Goal: Check status: Verify the current state of an ongoing process or item

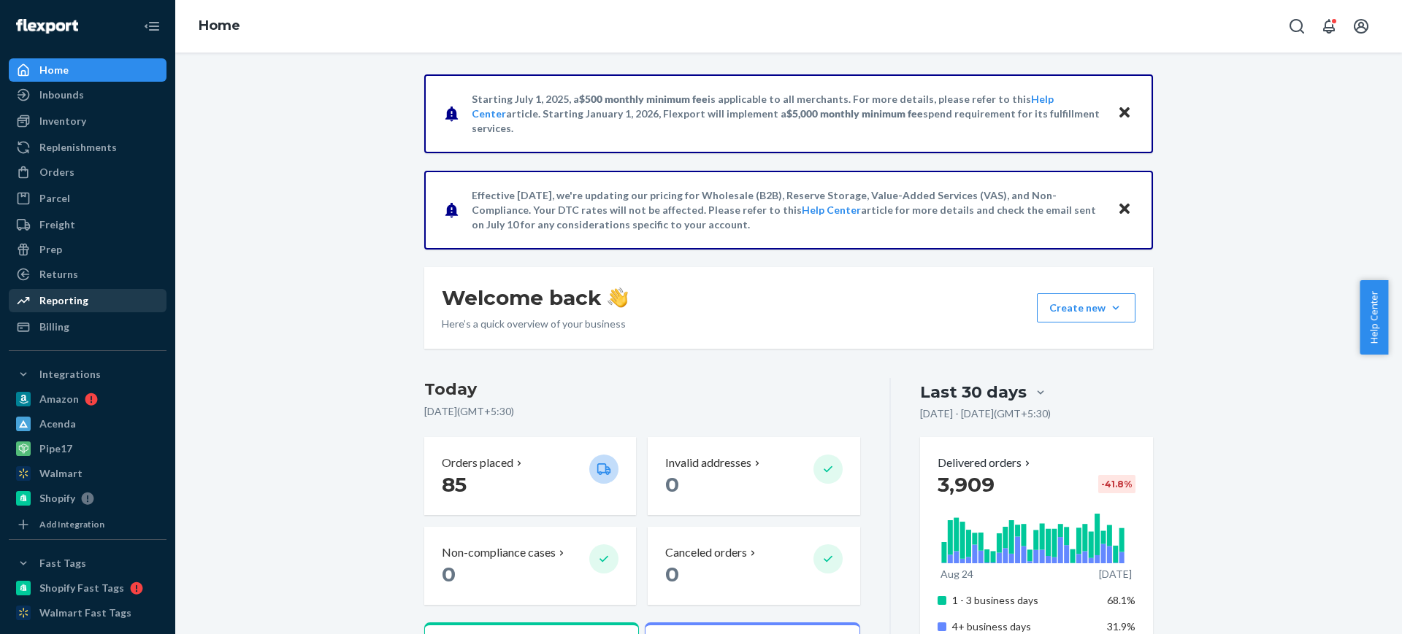
click at [53, 305] on div "Reporting" at bounding box center [63, 300] width 49 height 15
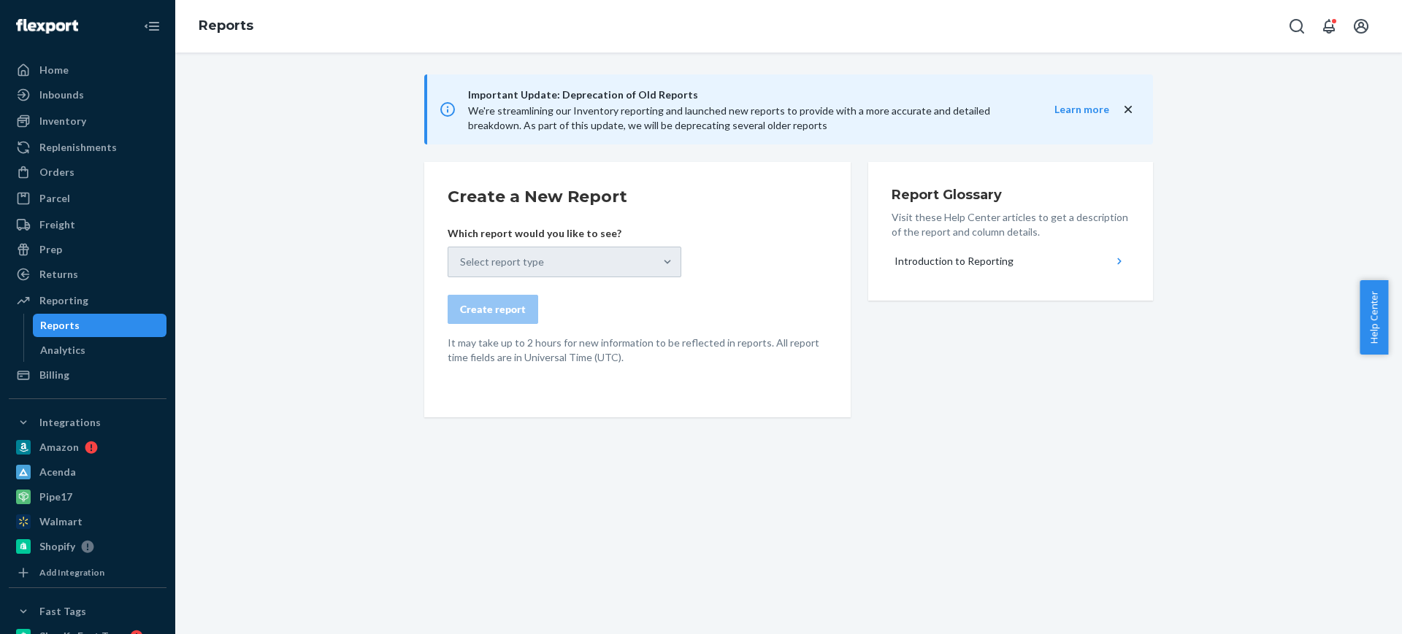
click at [583, 267] on div "Select report type" at bounding box center [565, 262] width 234 height 31
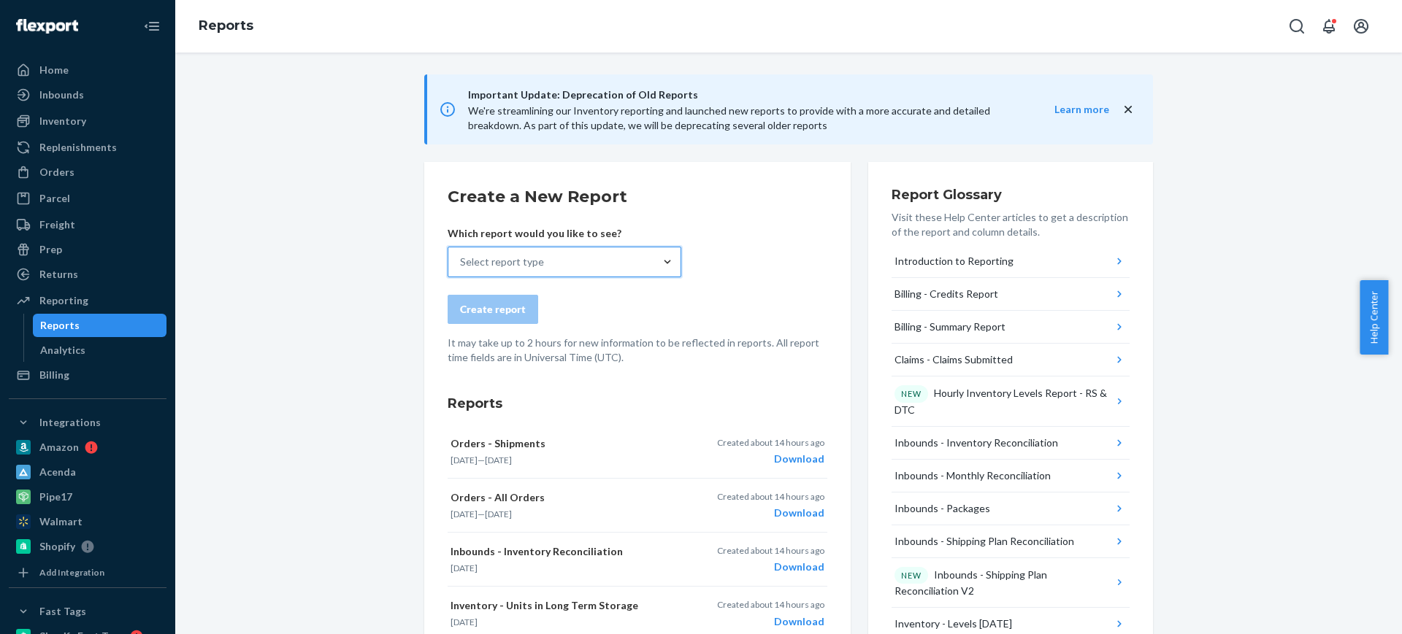
click at [545, 262] on div "Select report type" at bounding box center [551, 261] width 206 height 29
click at [461, 262] on input "0 results available. Select is focused ,type to refine list, press Down to open…" at bounding box center [460, 262] width 1 height 15
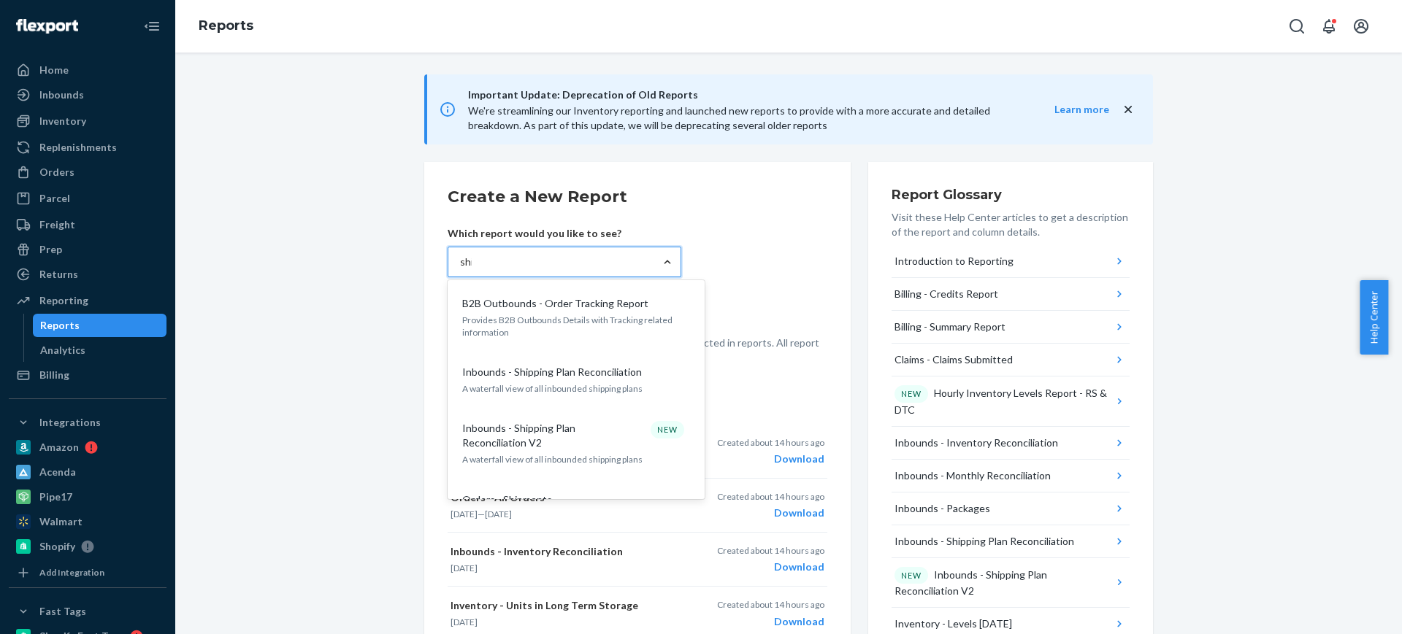
type input "ship"
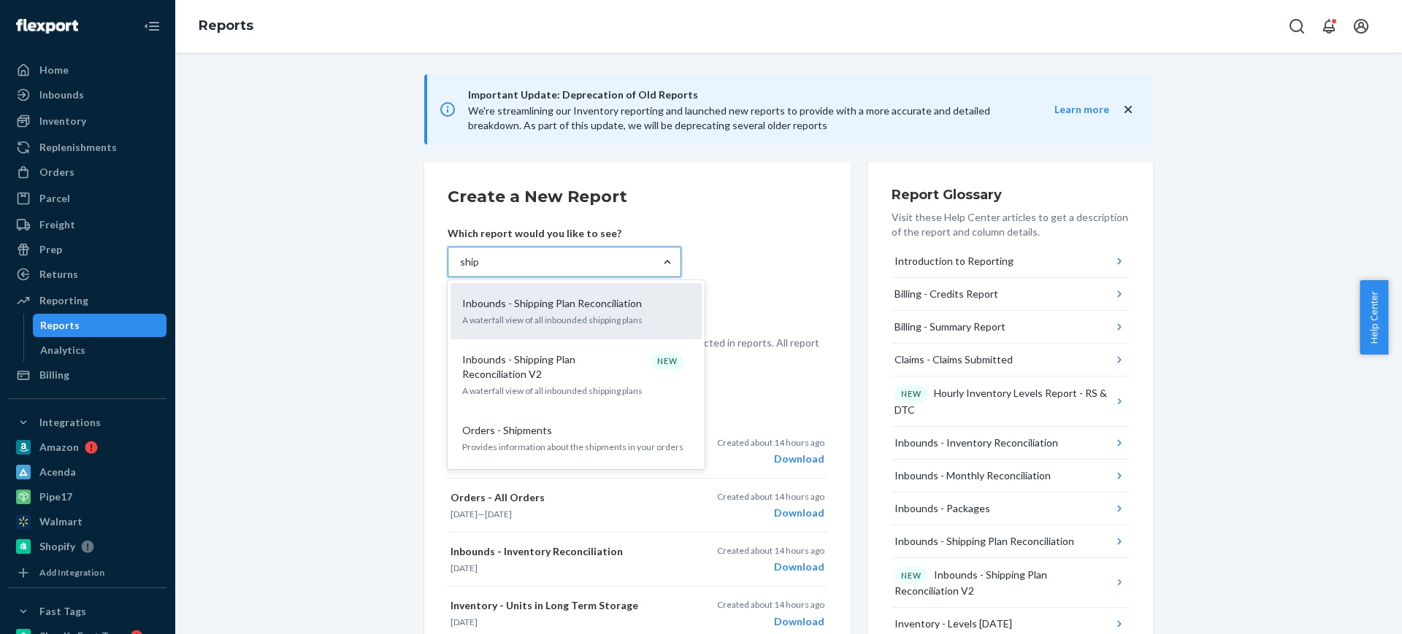
click at [536, 315] on p "A waterfall view of all inbounded shipping plans" at bounding box center [576, 320] width 228 height 12
click at [480, 269] on input "ship" at bounding box center [470, 262] width 20 height 15
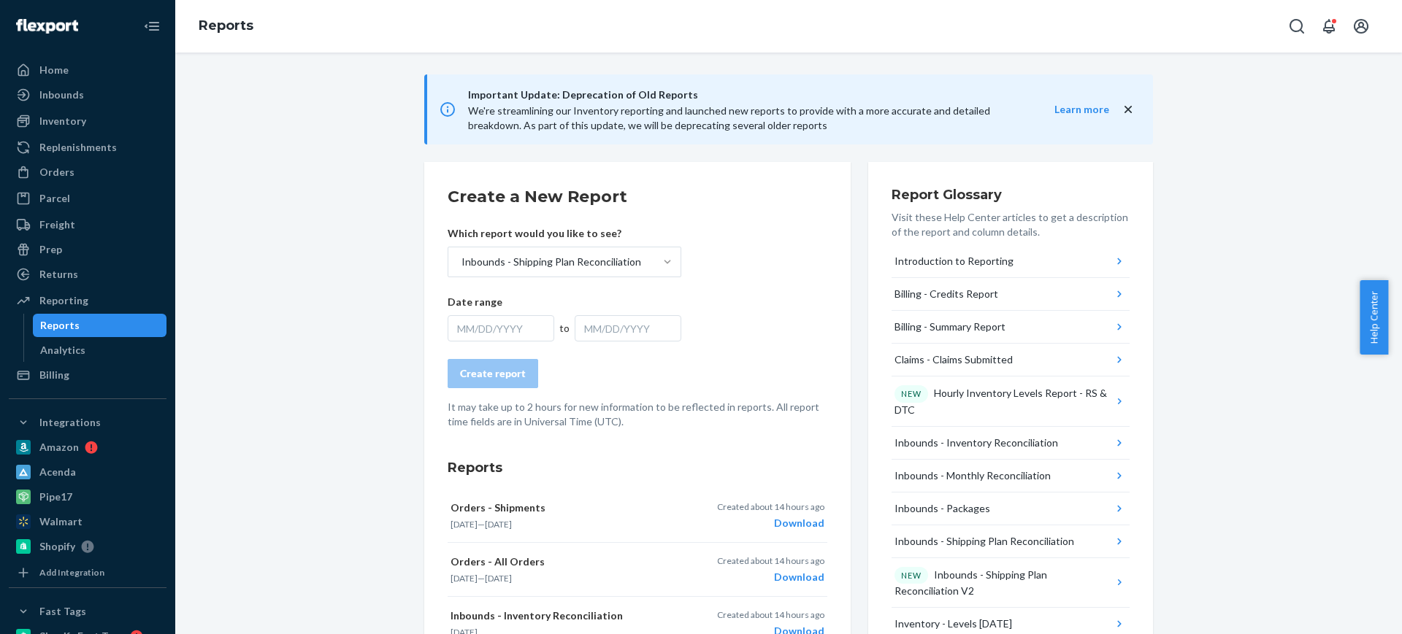
click at [499, 326] on div "MM/DD/YYYY" at bounding box center [501, 328] width 107 height 26
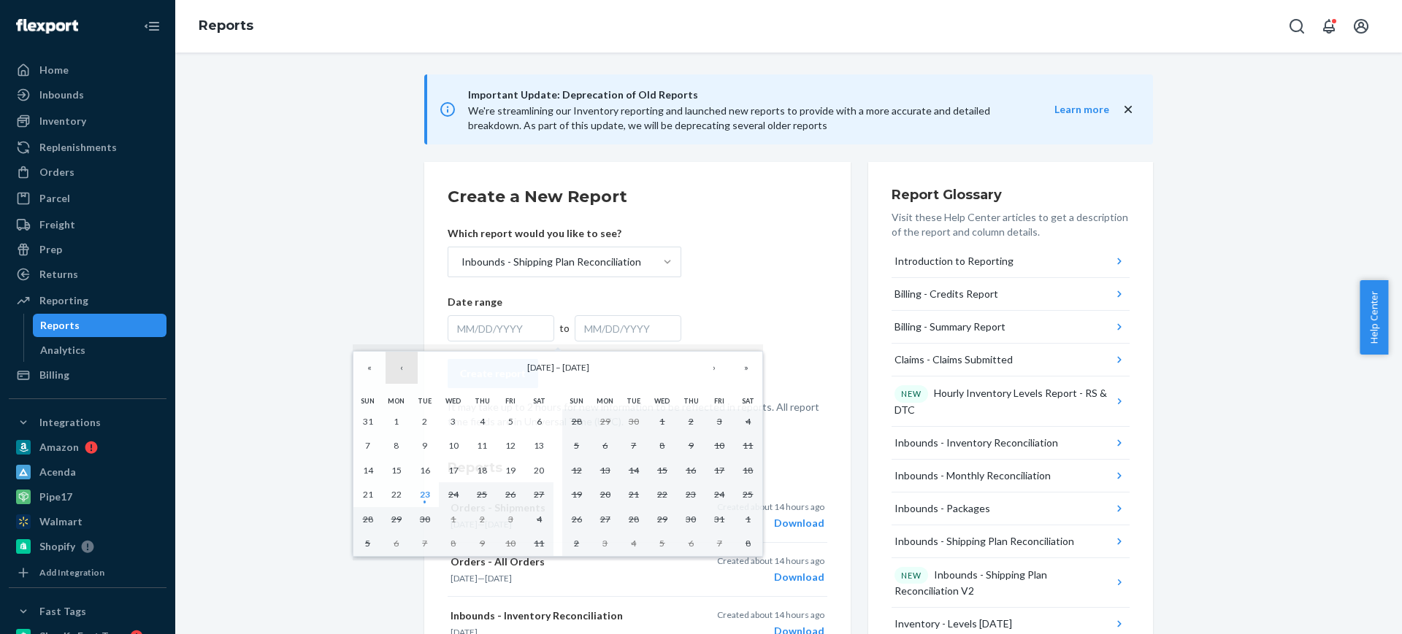
click at [402, 364] on button "‹" at bounding box center [401, 368] width 32 height 32
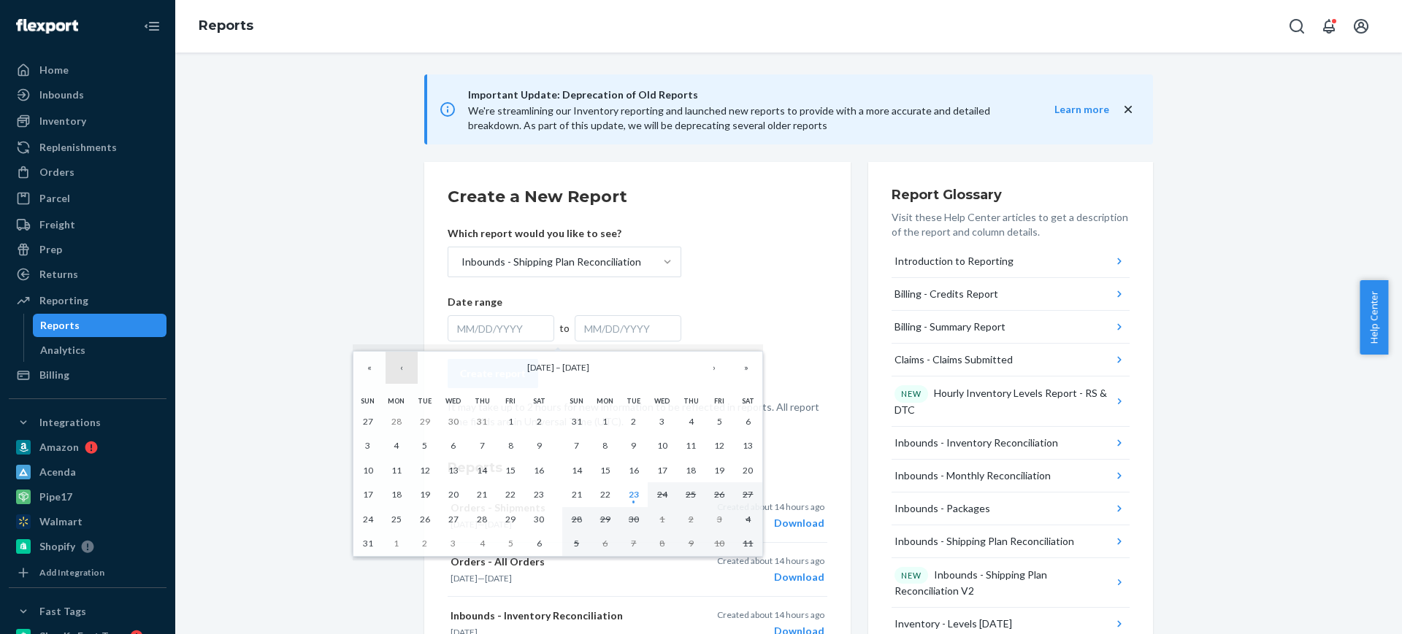
click at [402, 364] on button "‹" at bounding box center [401, 368] width 32 height 32
click at [427, 412] on button "1" at bounding box center [424, 422] width 28 height 25
click at [716, 371] on button "›" at bounding box center [714, 368] width 32 height 32
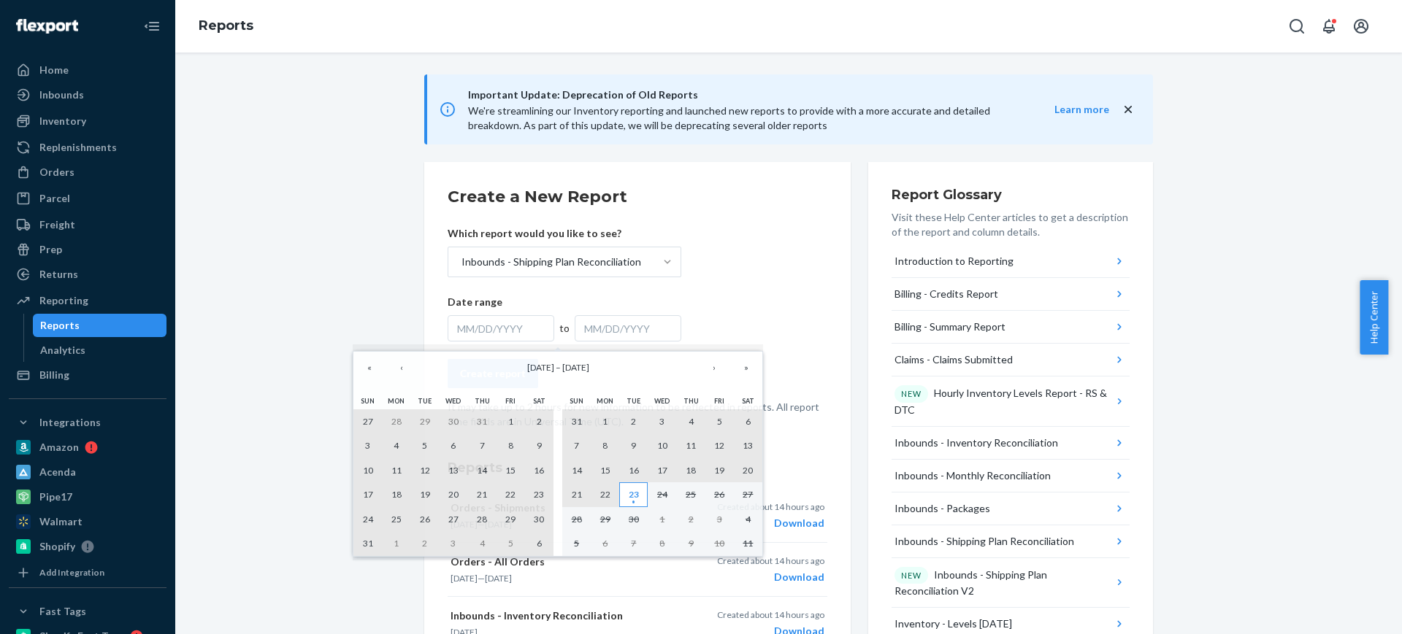
click at [637, 493] on abbr "23" at bounding box center [634, 494] width 10 height 11
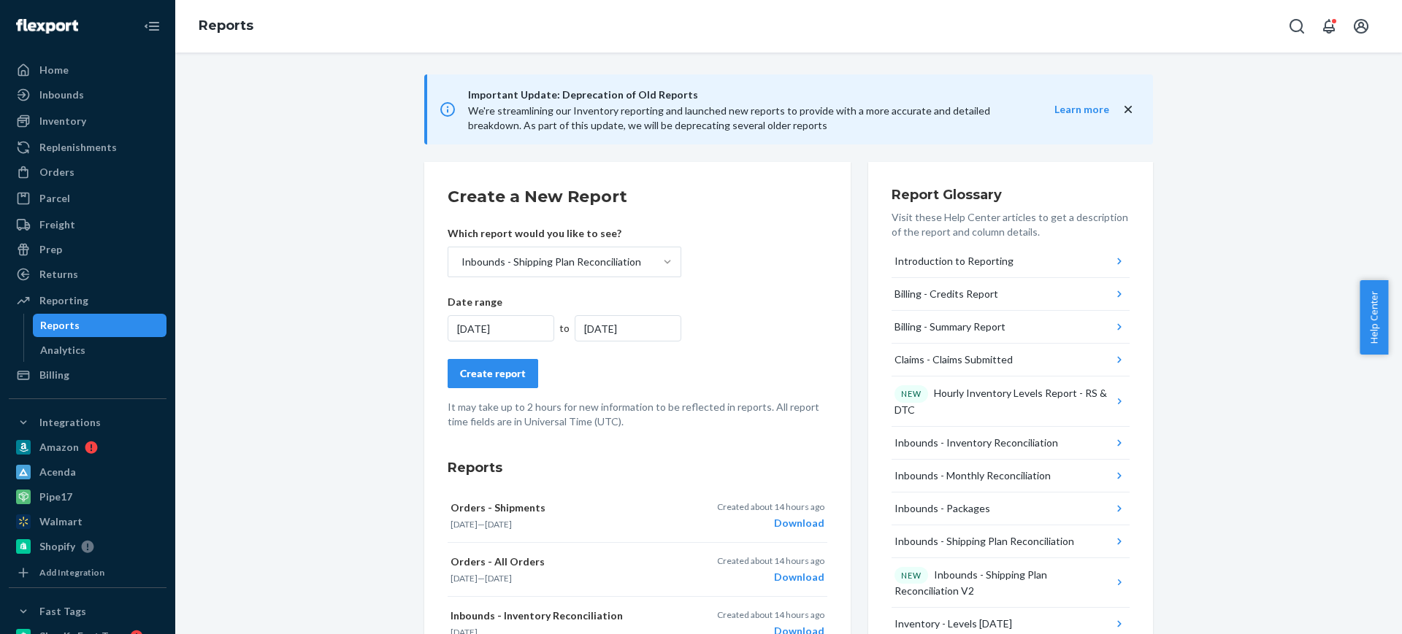
click at [509, 374] on div "Create report" at bounding box center [493, 373] width 66 height 15
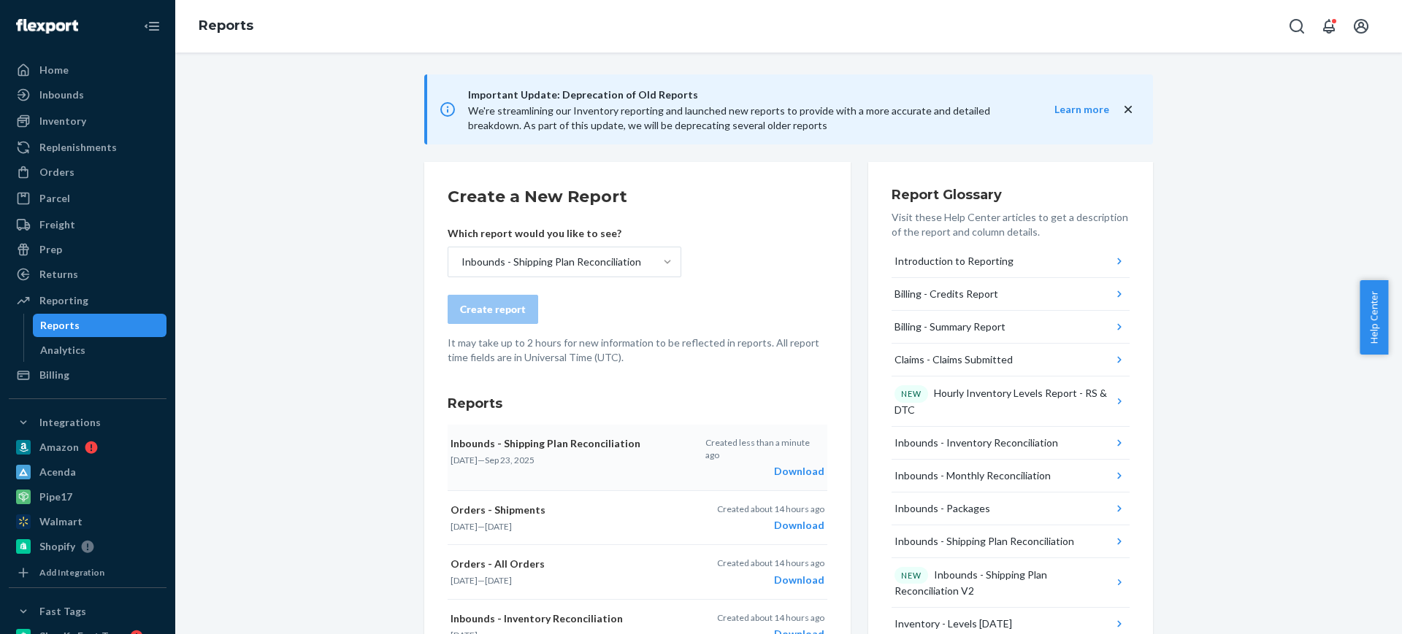
click at [783, 464] on div "Download" at bounding box center [764, 471] width 119 height 15
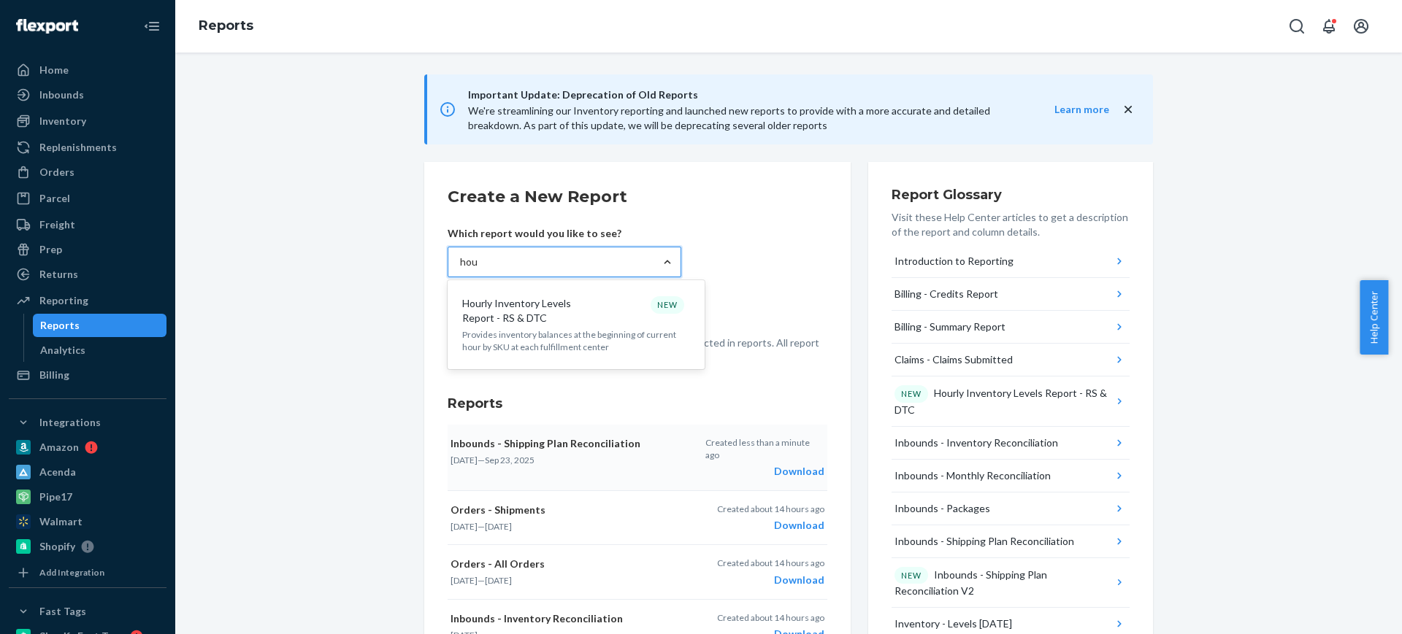
type input "hour"
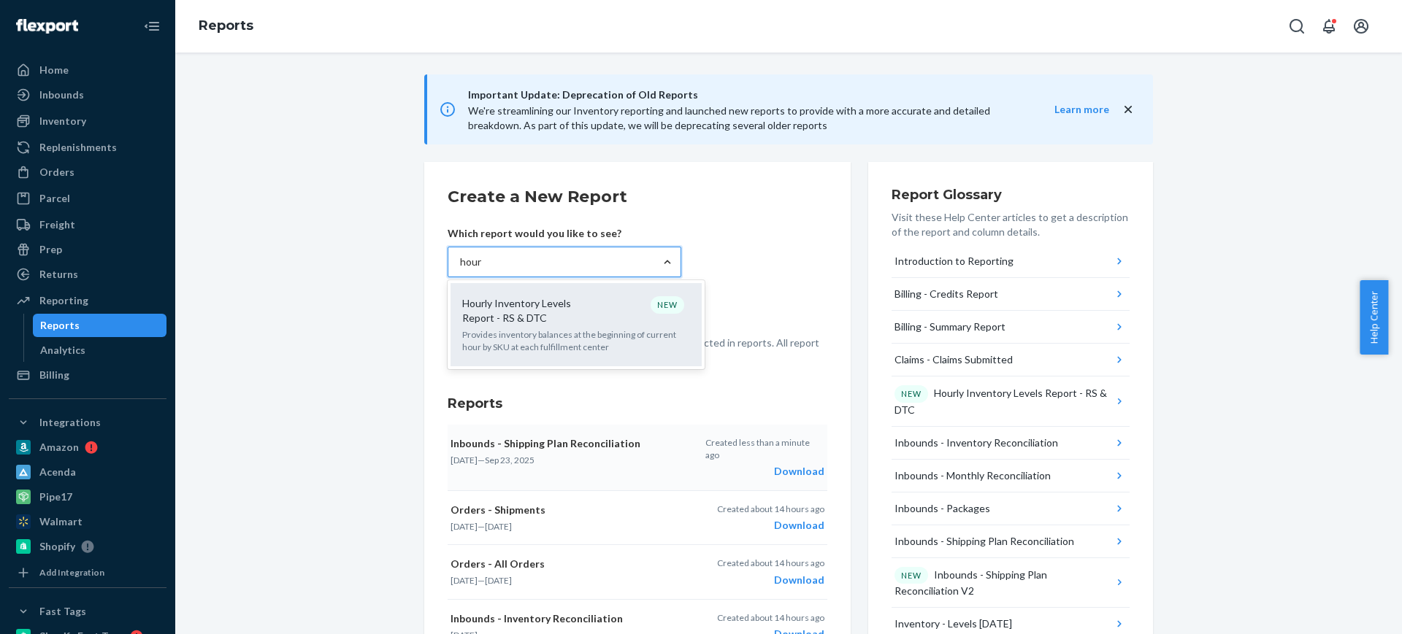
click at [524, 315] on p "Hourly Inventory Levels Report - RS & DTC" at bounding box center [532, 310] width 140 height 29
click at [483, 269] on input "hour" at bounding box center [471, 262] width 23 height 15
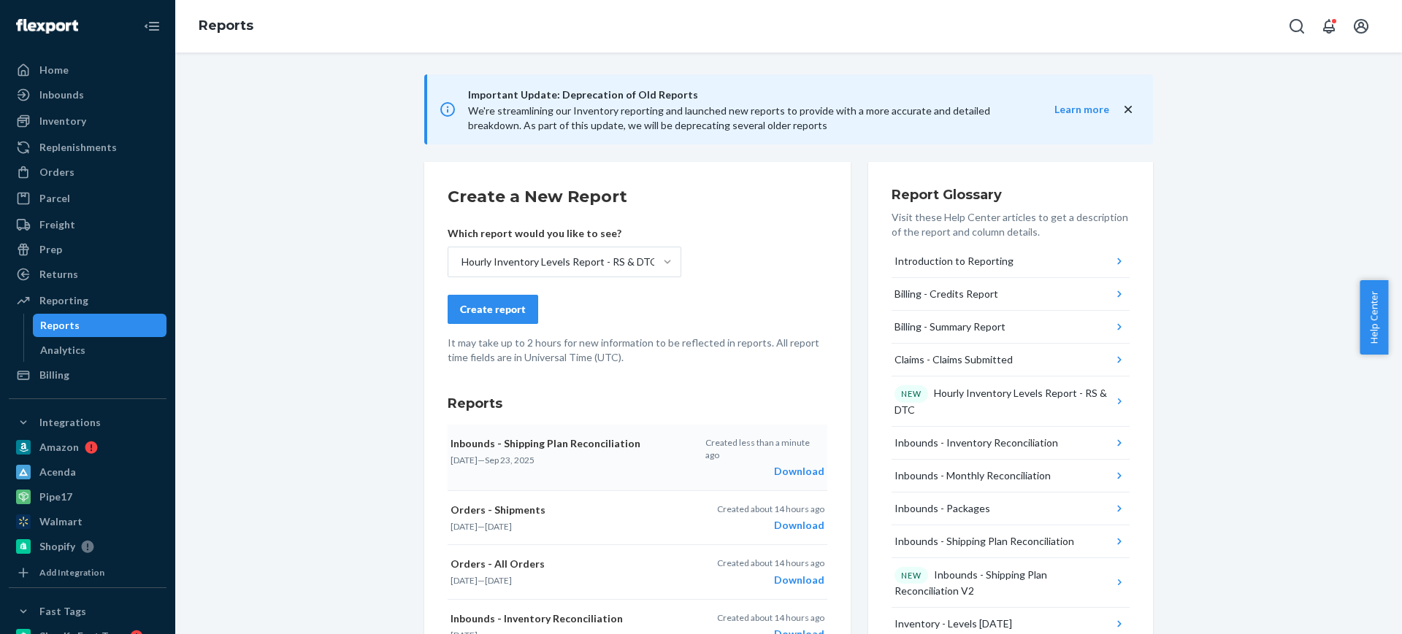
click at [494, 308] on div "Create report" at bounding box center [493, 309] width 66 height 15
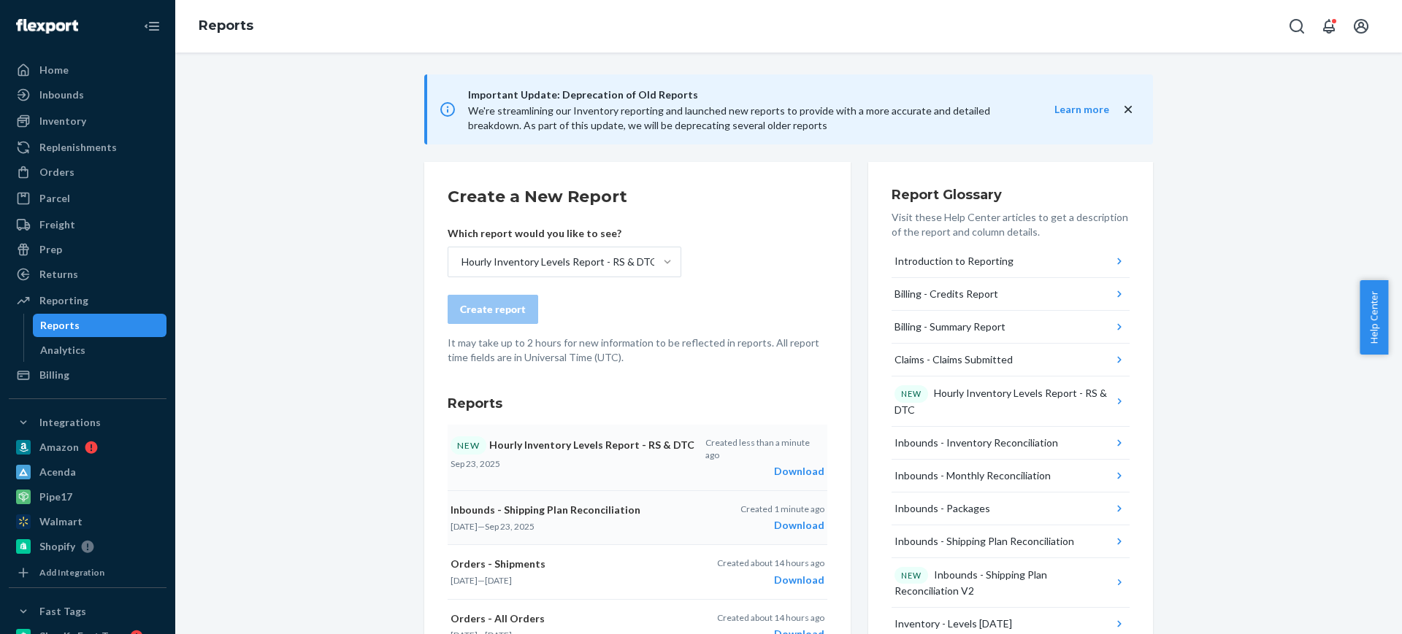
click at [786, 464] on div "Download" at bounding box center [764, 471] width 119 height 15
click at [52, 96] on div "Inbounds" at bounding box center [61, 95] width 45 height 15
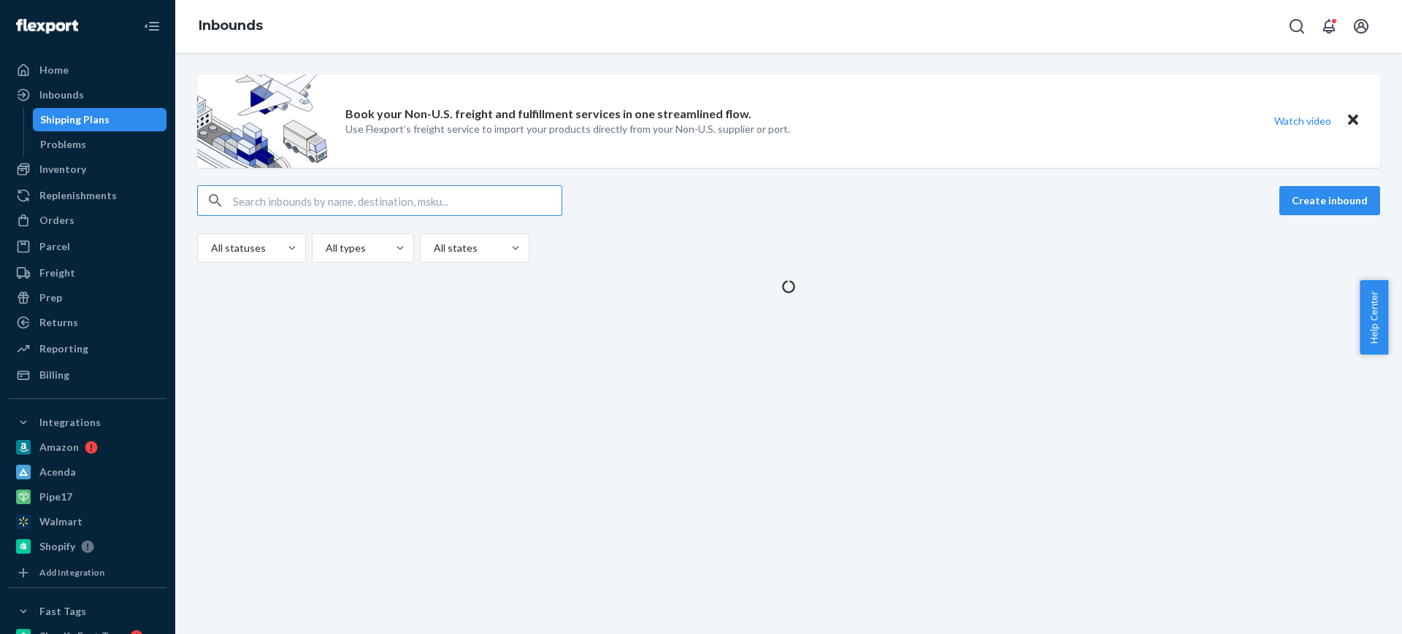
click at [464, 200] on input "text" at bounding box center [397, 200] width 329 height 29
type input "1209668"
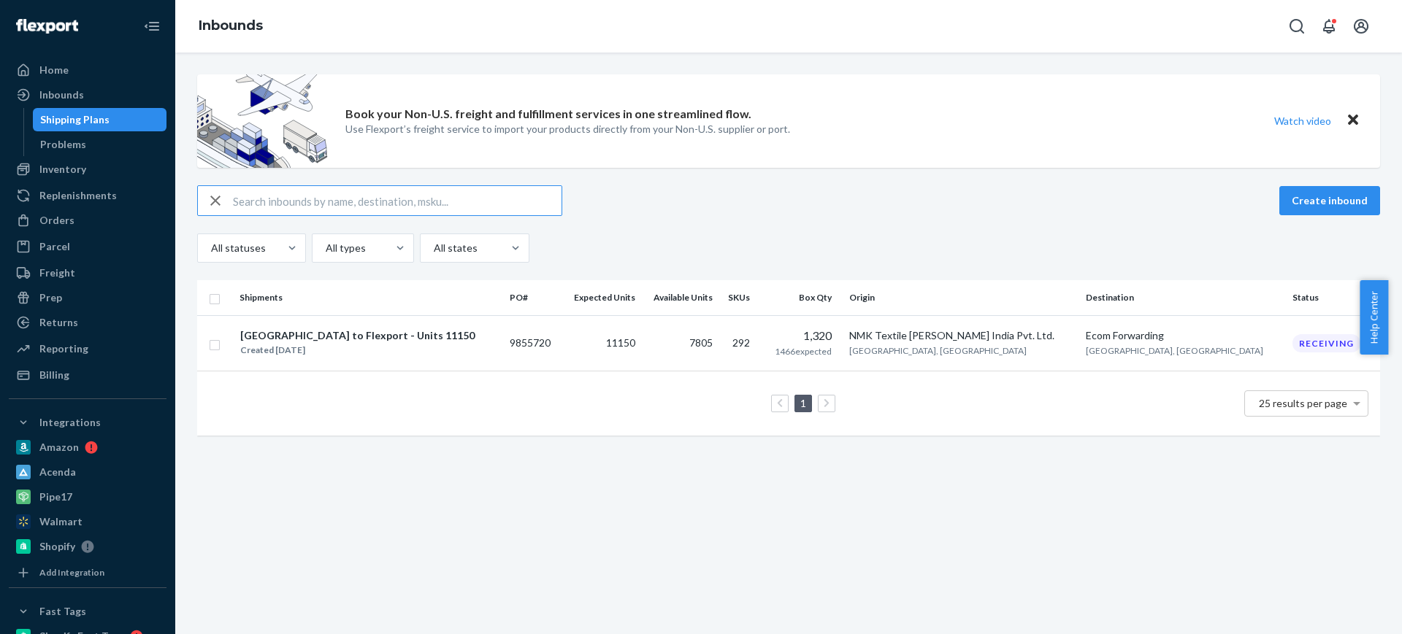
type input "1209668"
paste input "24092"
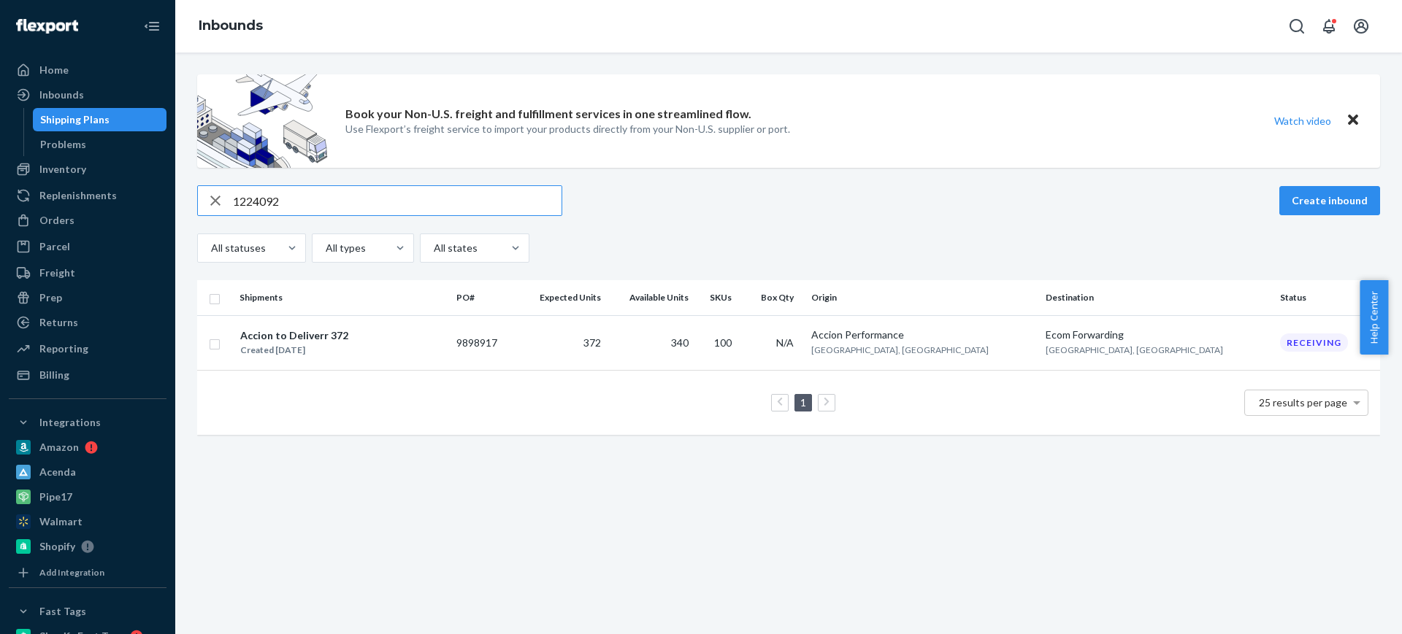
paste input "823"
paste input "35104"
paste input "457"
paste input "41579"
type input "1241579"
